Goal: Information Seeking & Learning: Learn about a topic

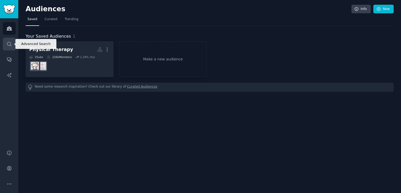
click at [11, 43] on icon "Sidebar" at bounding box center [9, 43] width 5 height 5
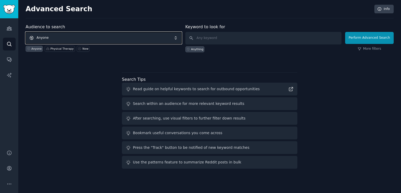
click at [50, 38] on span "Anyone" at bounding box center [104, 38] width 156 height 12
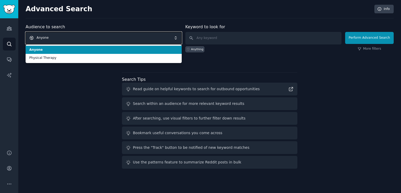
click at [50, 38] on span "Anyone" at bounding box center [104, 38] width 156 height 12
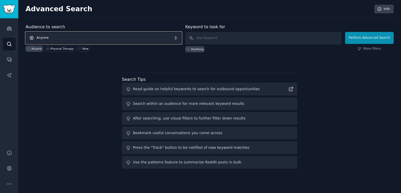
click at [50, 38] on span "Anyone" at bounding box center [104, 38] width 156 height 12
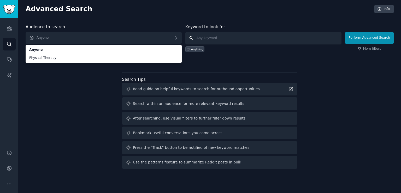
click at [213, 38] on input "text" at bounding box center [263, 38] width 156 height 13
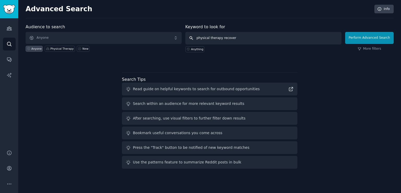
type input "physical therapy recovery"
click button "Perform Advanced Search" at bounding box center [369, 38] width 49 height 12
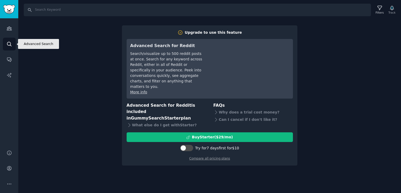
click at [11, 44] on icon "Sidebar" at bounding box center [9, 43] width 5 height 5
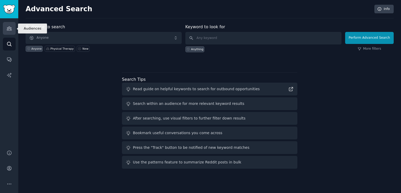
click at [12, 27] on link "Audiences" at bounding box center [9, 28] width 13 height 13
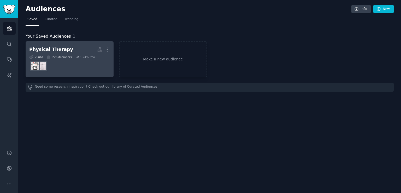
click at [57, 52] on div "Physical Therapy" at bounding box center [51, 49] width 44 height 7
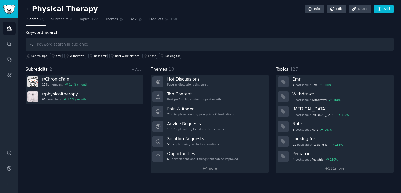
click at [120, 46] on input "text" at bounding box center [210, 44] width 368 height 13
type input "physical therapy recovery"
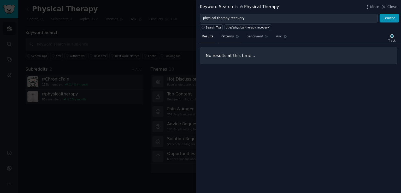
click at [224, 37] on span "Patterns" at bounding box center [227, 36] width 13 height 5
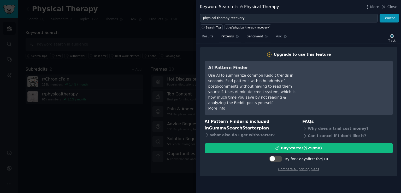
click at [249, 37] on span "Sentiment" at bounding box center [255, 36] width 16 height 5
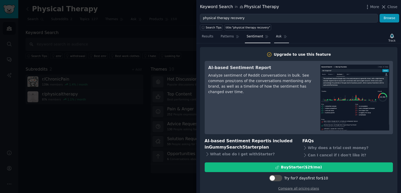
click at [276, 36] on span "Ask" at bounding box center [279, 36] width 6 height 5
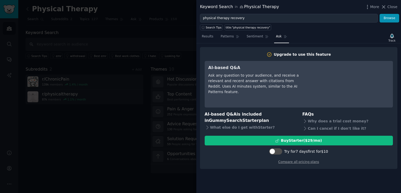
click at [204, 30] on div "Results Patterns Sentiment Ask Track Upgrade to use this feature AI-based Q&A A…" at bounding box center [298, 111] width 205 height 162
click at [203, 35] on span "Results" at bounding box center [207, 36] width 11 height 5
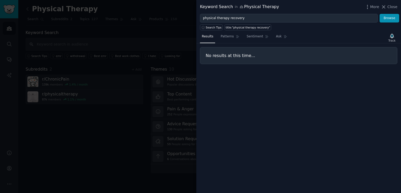
click at [162, 38] on div at bounding box center [200, 96] width 401 height 193
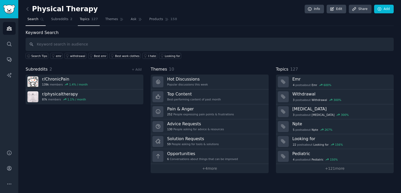
click at [88, 23] on link "Topics 127" at bounding box center [89, 20] width 22 height 11
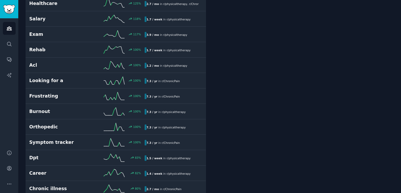
scroll to position [170, 0]
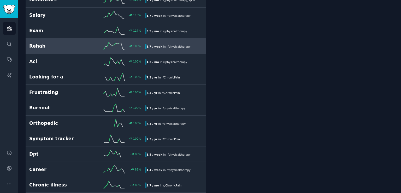
click at [72, 50] on link "Rehab 100 % 1.7 / week in r/ physicaltherapy" at bounding box center [116, 45] width 180 height 15
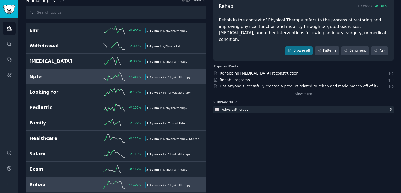
scroll to position [35, 0]
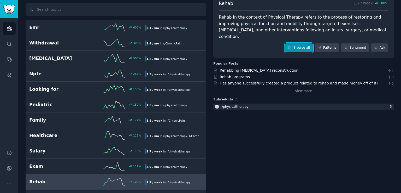
click at [299, 43] on link "Browse all" at bounding box center [299, 47] width 28 height 9
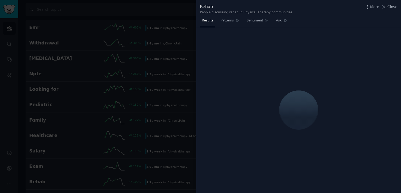
click at [168, 59] on div at bounding box center [200, 96] width 401 height 193
click at [392, 6] on span "Close" at bounding box center [392, 6] width 10 height 5
